Goal: Task Accomplishment & Management: Manage account settings

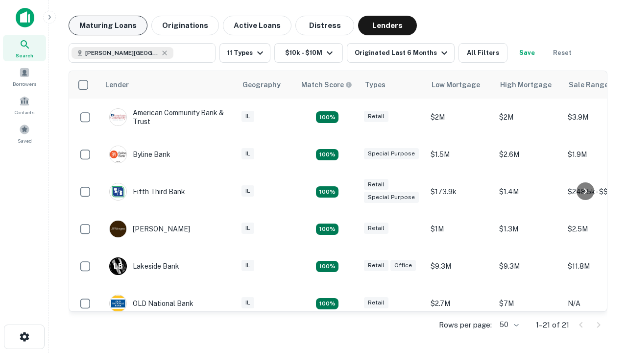
click at [108, 25] on button "Maturing Loans" at bounding box center [108, 26] width 79 height 20
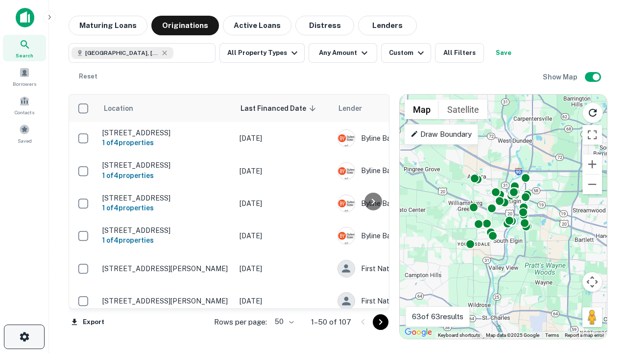
click at [24, 337] on icon "button" at bounding box center [25, 337] width 12 height 12
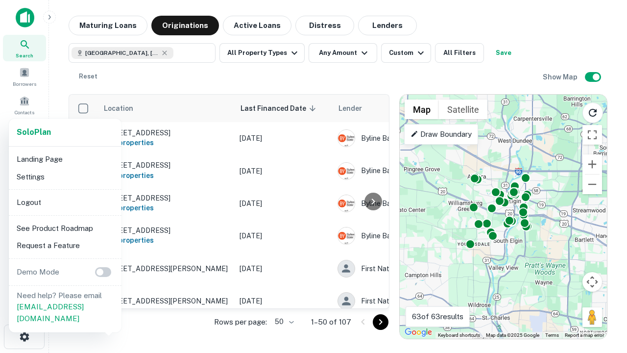
click at [65, 202] on li "Logout" at bounding box center [65, 203] width 105 height 18
